Goal: Task Accomplishment & Management: Use online tool/utility

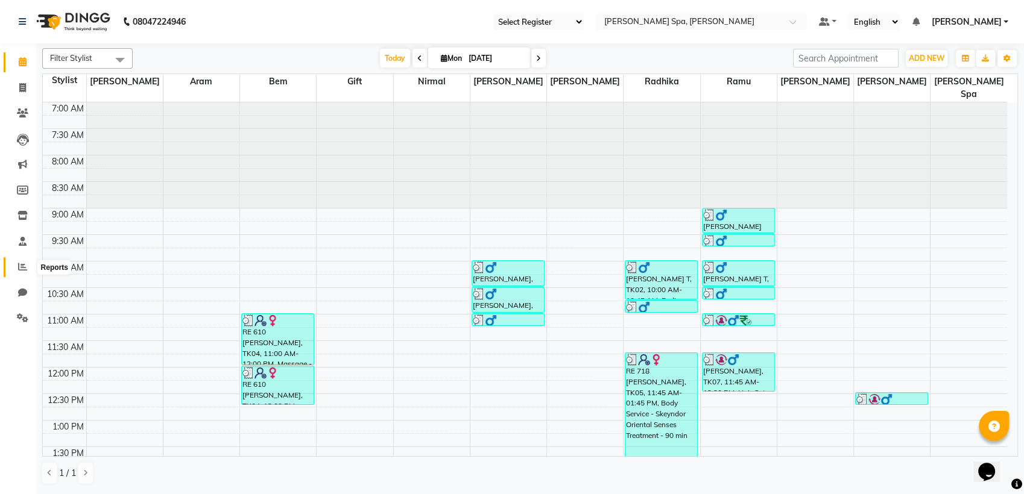
click at [19, 264] on icon at bounding box center [22, 266] width 9 height 9
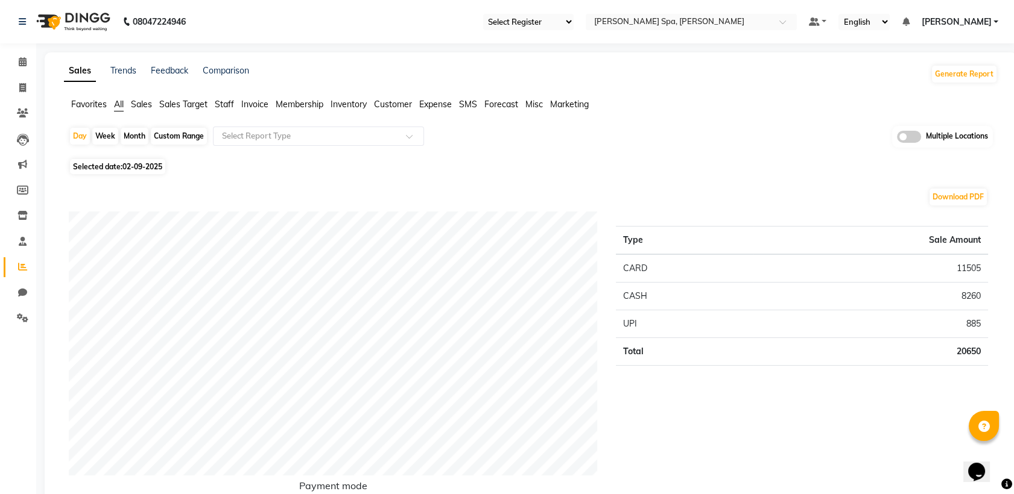
click at [224, 101] on span "Staff" at bounding box center [224, 104] width 19 height 11
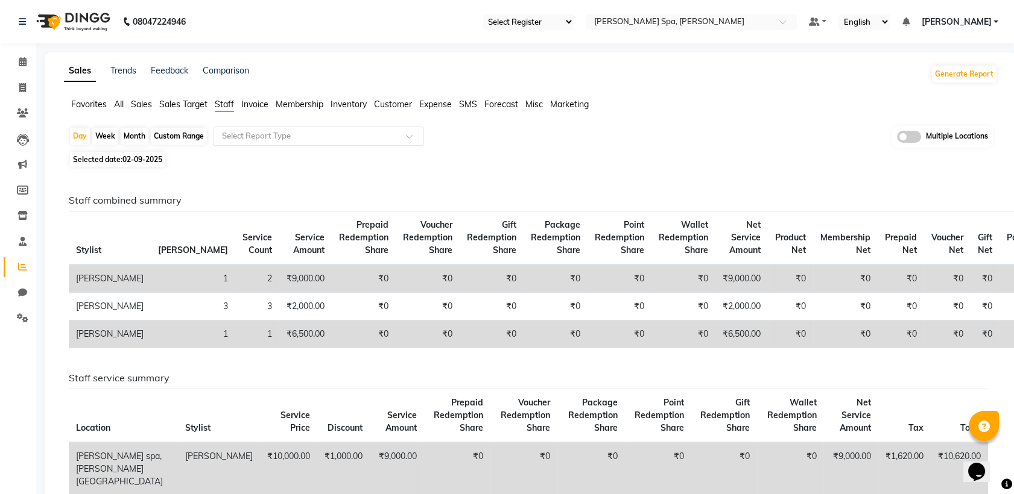
click at [256, 128] on div "Select Report Type" at bounding box center [318, 136] width 211 height 19
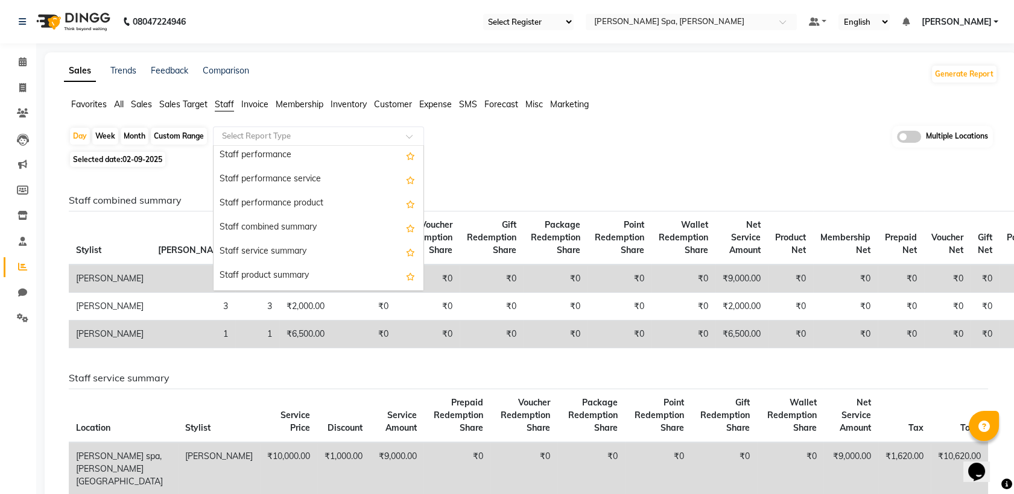
scroll to position [201, 0]
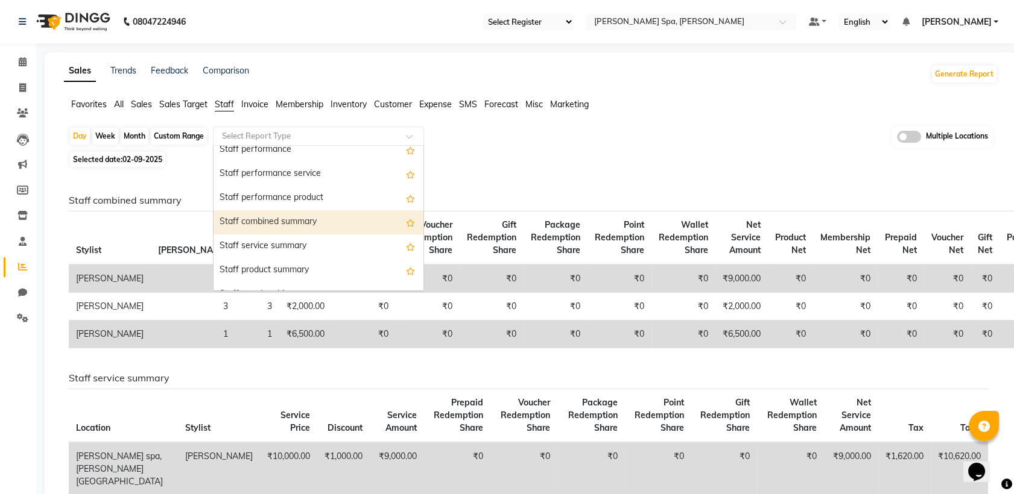
click at [326, 224] on div "Staff combined summary" at bounding box center [318, 222] width 210 height 24
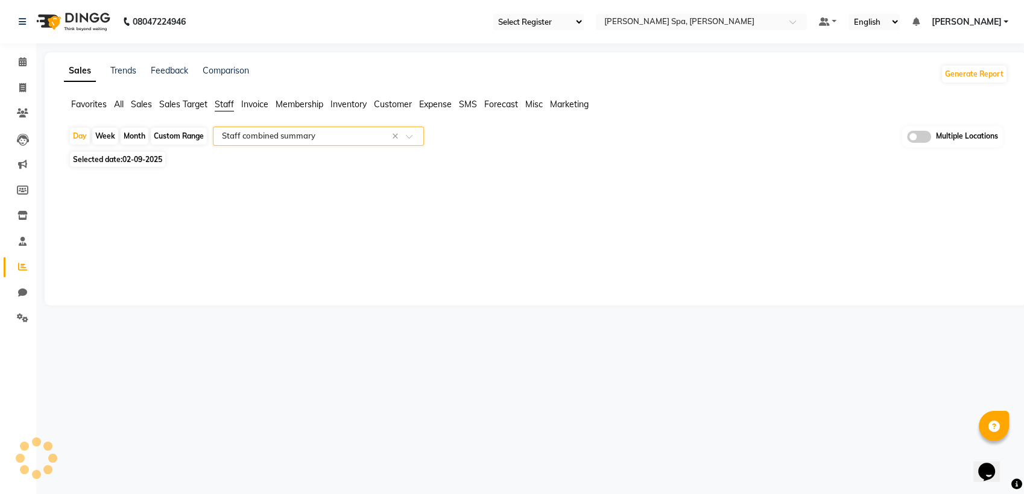
select select "full_report"
select select "csv"
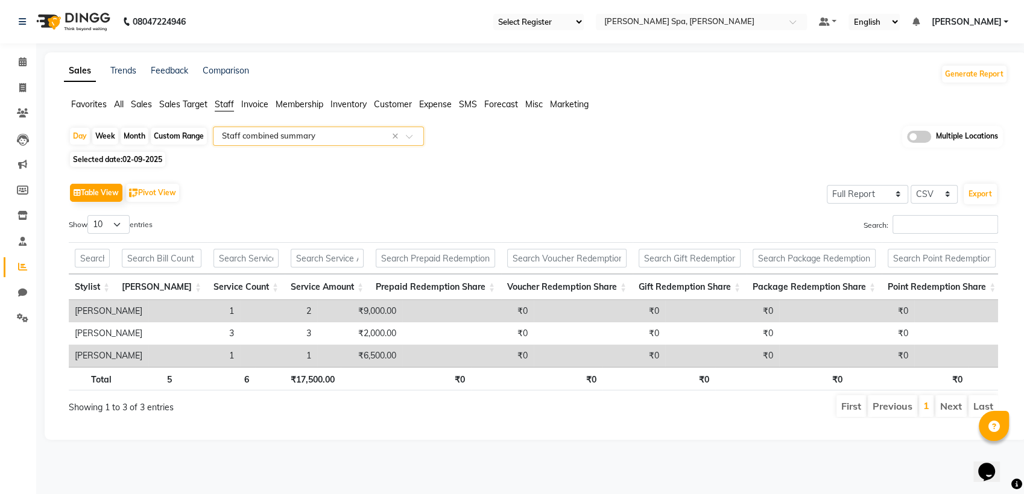
click at [169, 134] on div "Custom Range" at bounding box center [179, 136] width 56 height 17
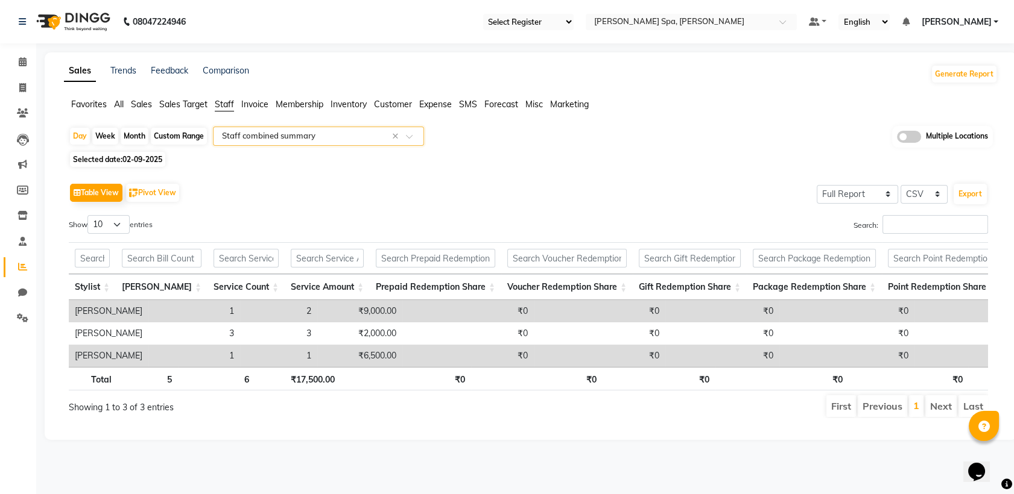
select select "9"
select select "2025"
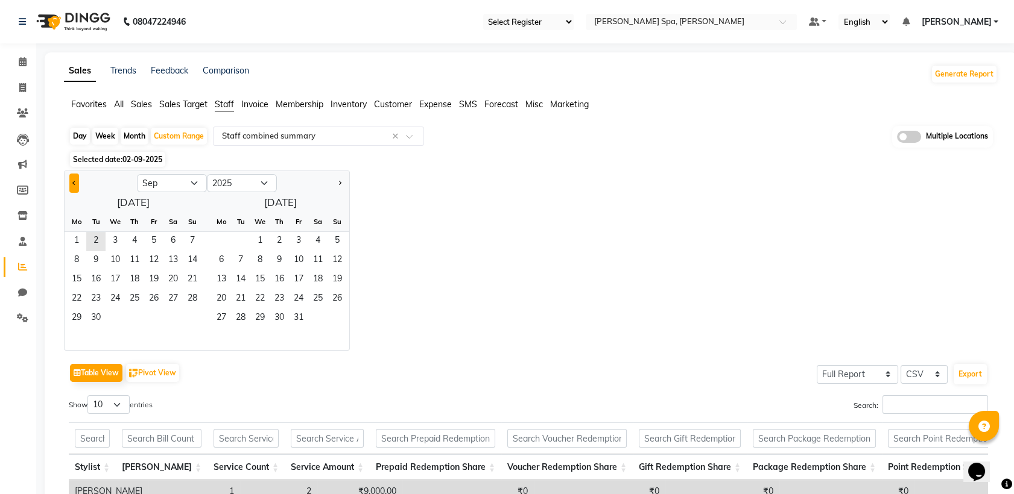
click at [74, 184] on span "Previous month" at bounding box center [74, 182] width 4 height 4
select select "8"
click at [150, 238] on span "1" at bounding box center [153, 241] width 19 height 19
click at [196, 318] on span "31" at bounding box center [192, 318] width 19 height 19
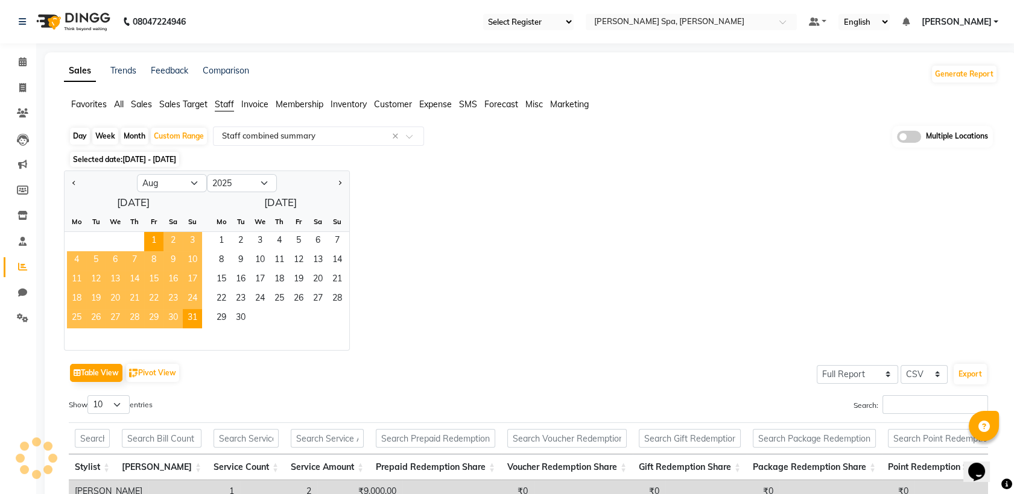
click at [902, 140] on span at bounding box center [909, 137] width 24 height 12
click at [897, 139] on input "checkbox" at bounding box center [897, 139] width 0 height 0
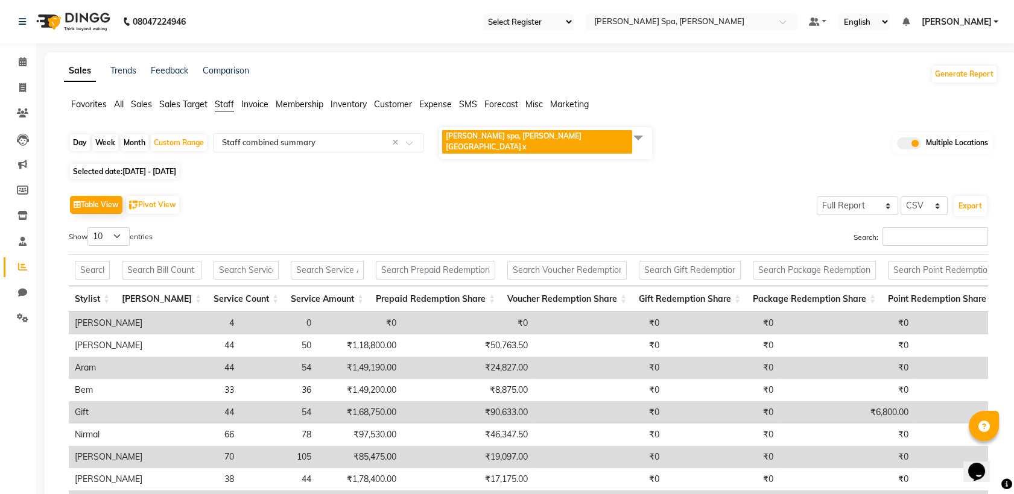
click at [604, 136] on span "[PERSON_NAME] spa, [PERSON_NAME] nagar x" at bounding box center [545, 143] width 213 height 32
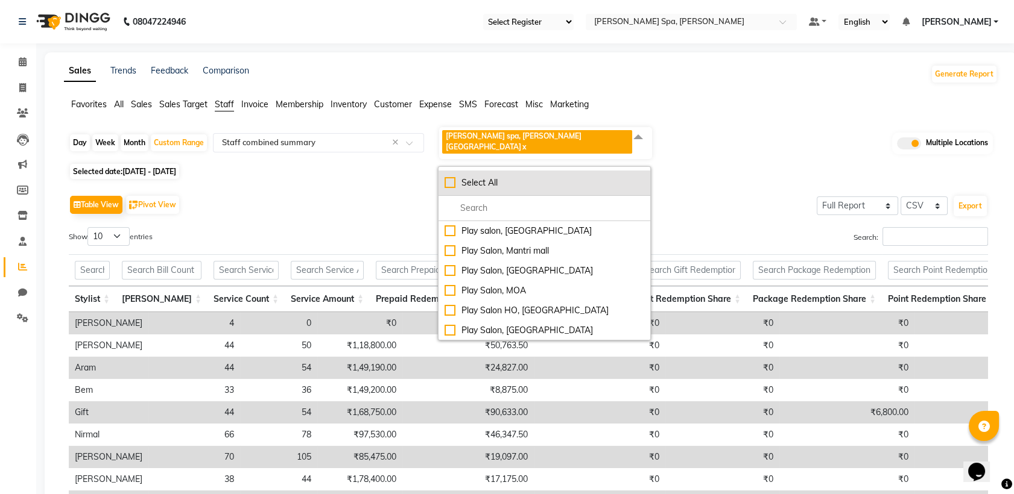
click at [449, 177] on div "Select All" at bounding box center [544, 183] width 200 height 13
checkbox input "true"
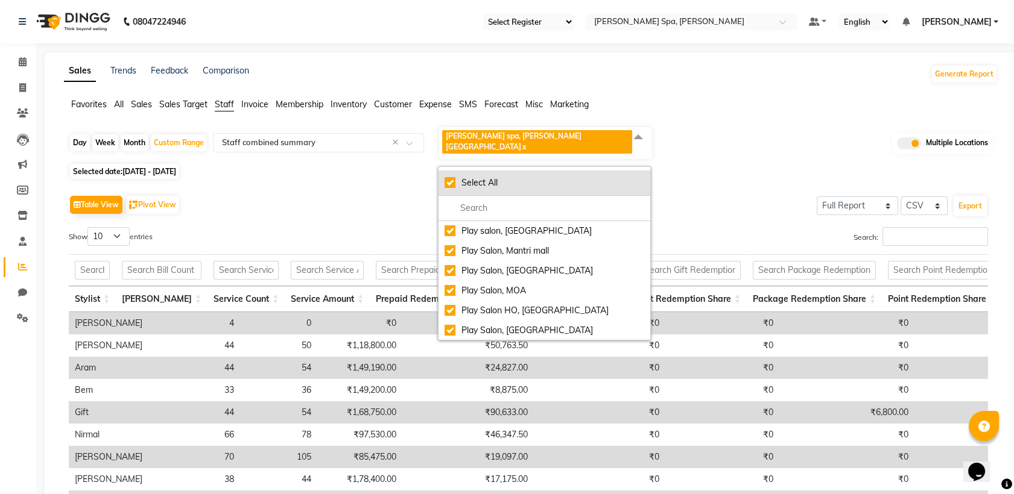
checkbox input "true"
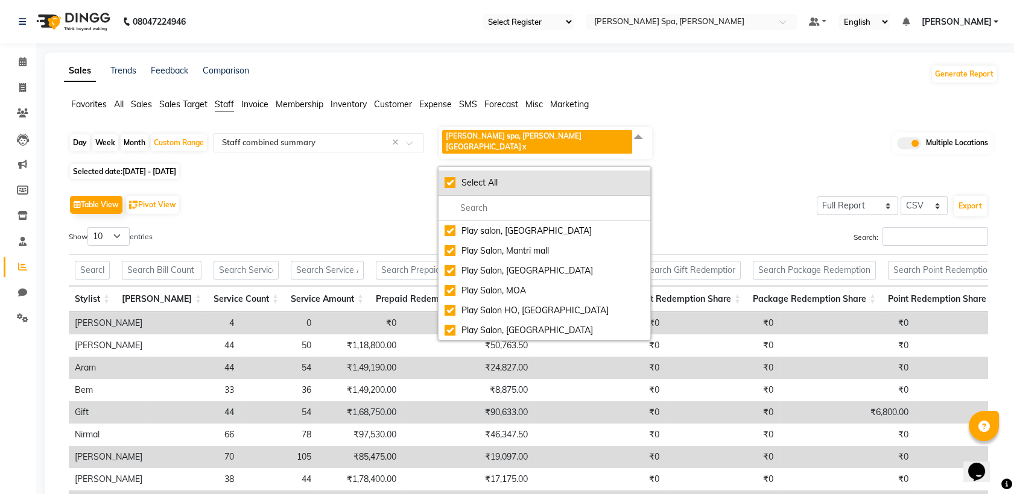
checkbox input "true"
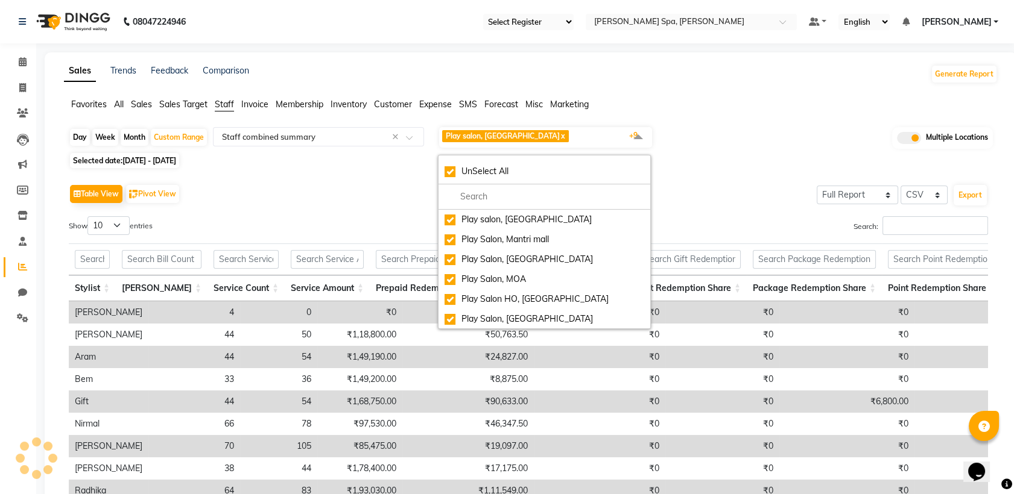
click at [730, 213] on div "Table View Pivot View Select Full Report Filtered Report Select CSV PDF Export …" at bounding box center [528, 379] width 919 height 394
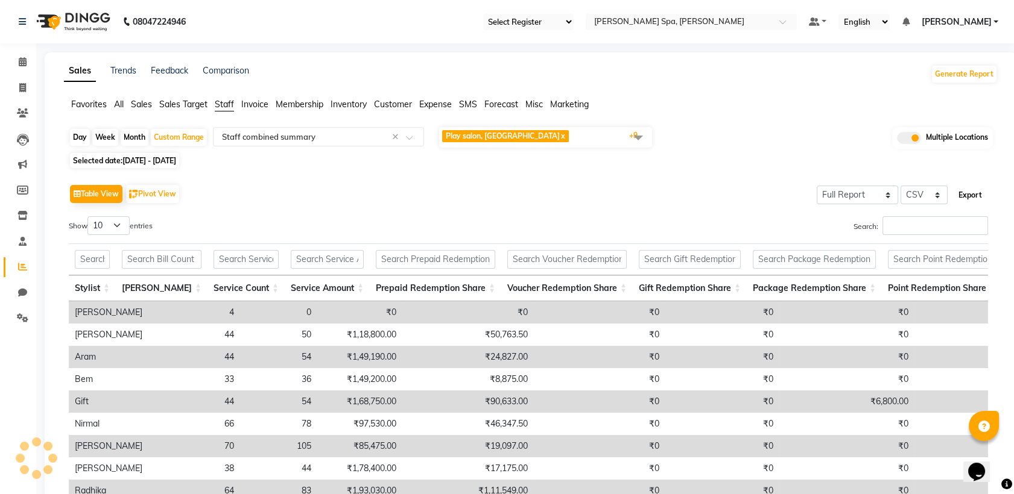
click at [964, 195] on button "Export" at bounding box center [969, 195] width 33 height 21
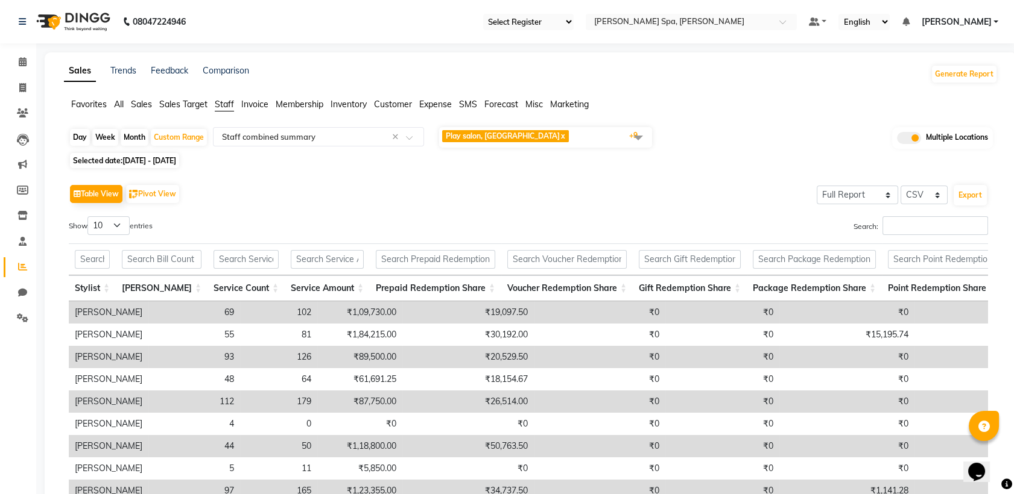
click at [580, 185] on div "Table View Pivot View Select Full Report Filtered Report Select CSV PDF Export" at bounding box center [528, 194] width 919 height 25
click at [642, 136] on span at bounding box center [638, 137] width 24 height 23
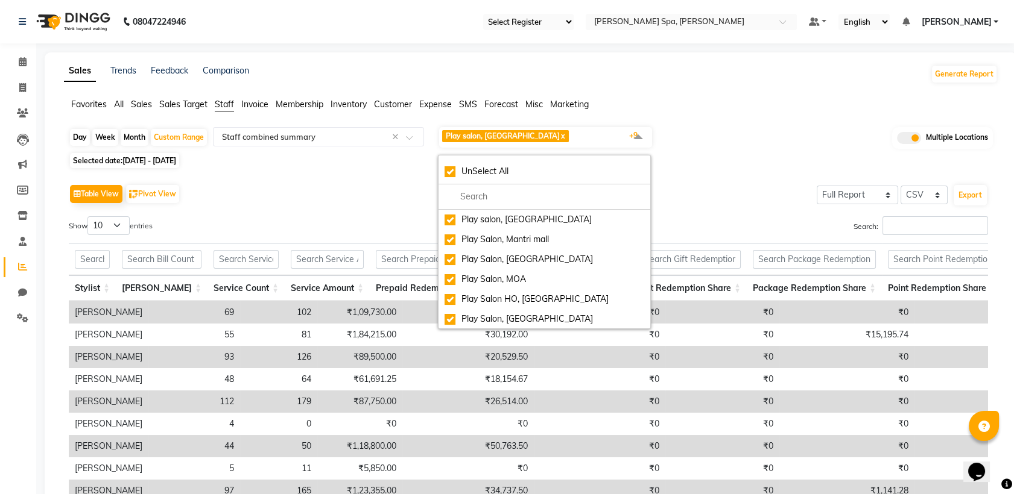
click at [721, 203] on div "Table View Pivot View Select Full Report Filtered Report Select CSV PDF Export" at bounding box center [528, 194] width 919 height 25
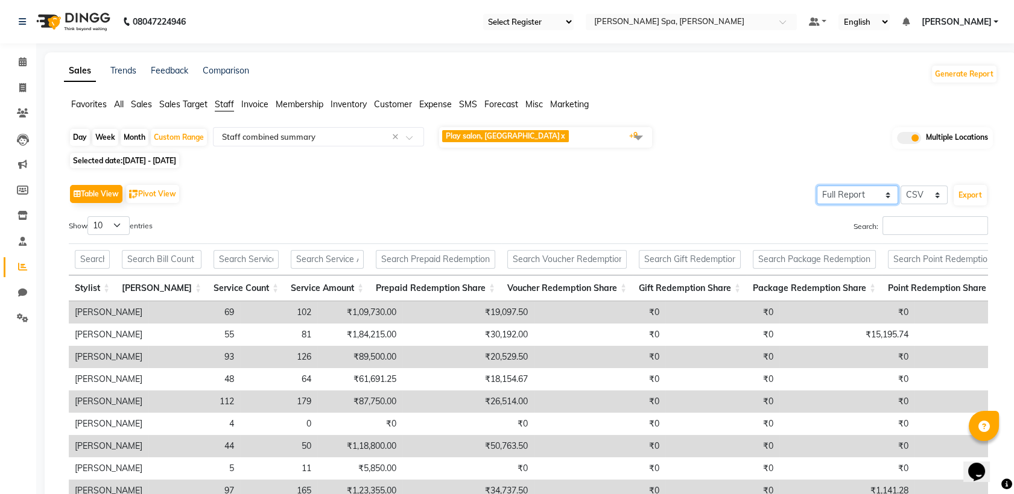
click at [887, 197] on select "Select Full Report Filtered Report" at bounding box center [856, 195] width 81 height 19
click at [818, 186] on select "Select Full Report Filtered Report" at bounding box center [856, 195] width 81 height 19
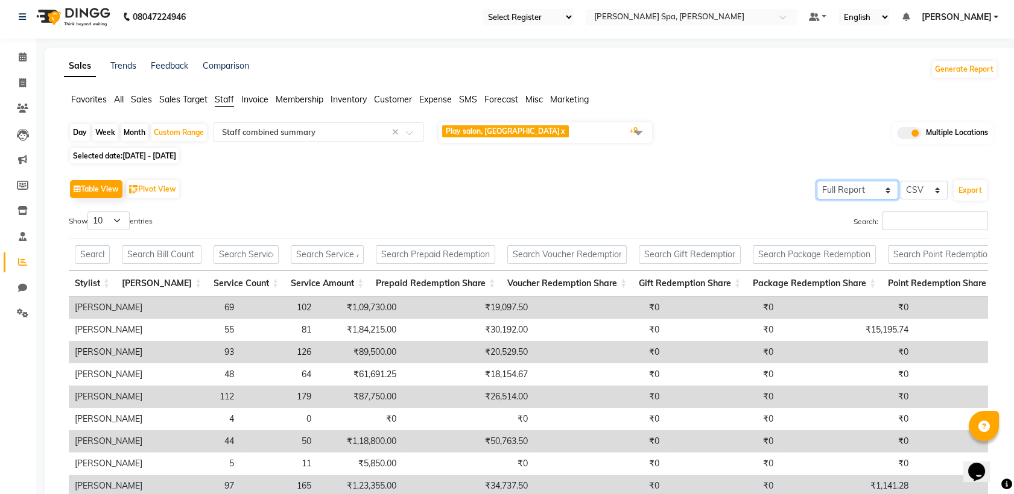
scroll to position [0, 0]
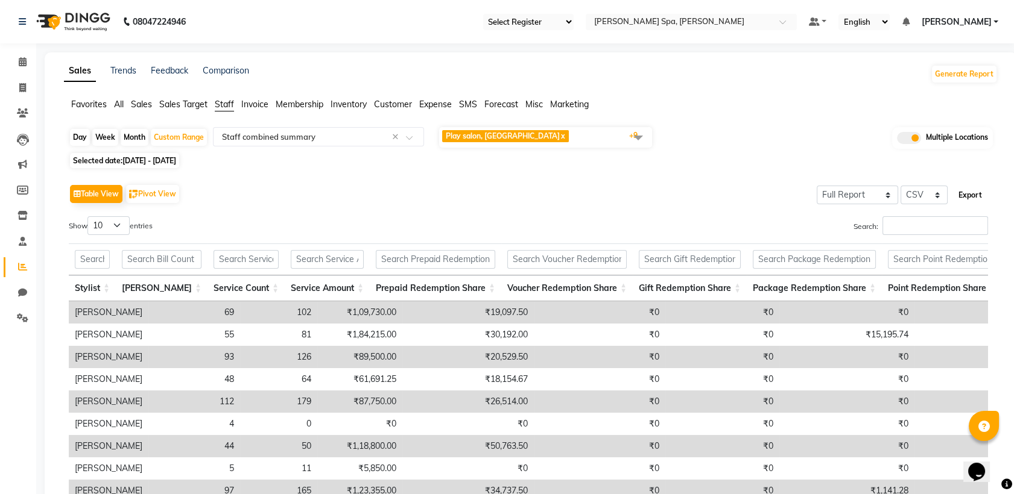
click at [967, 196] on button "Export" at bounding box center [969, 195] width 33 height 21
